Goal: Task Accomplishment & Management: Manage account settings

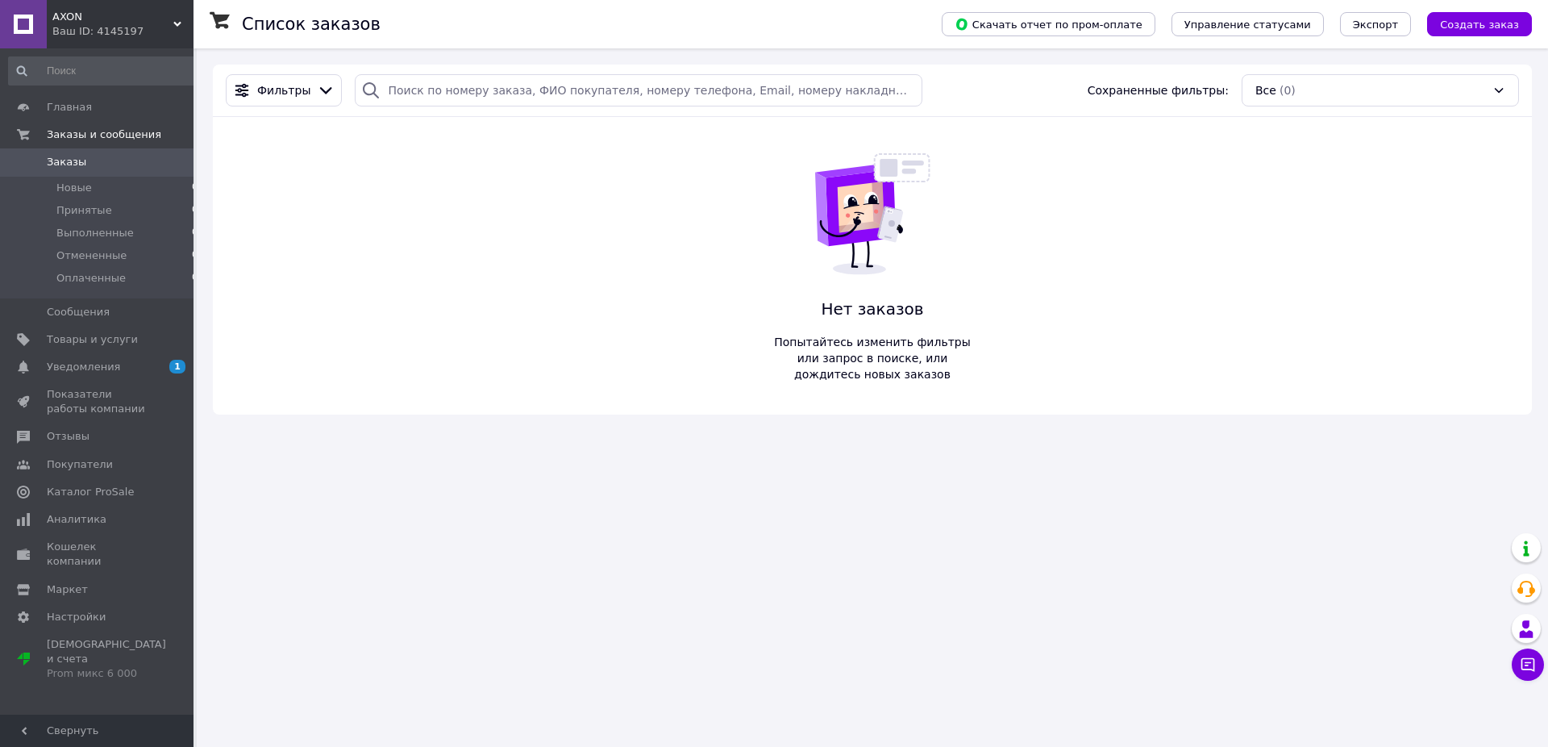
click at [281, 672] on div "Список заказов Скачать отчет по пром-оплате Управление статусами Экспорт Создат…" at bounding box center [872, 373] width 1351 height 747
